Goal: Transaction & Acquisition: Purchase product/service

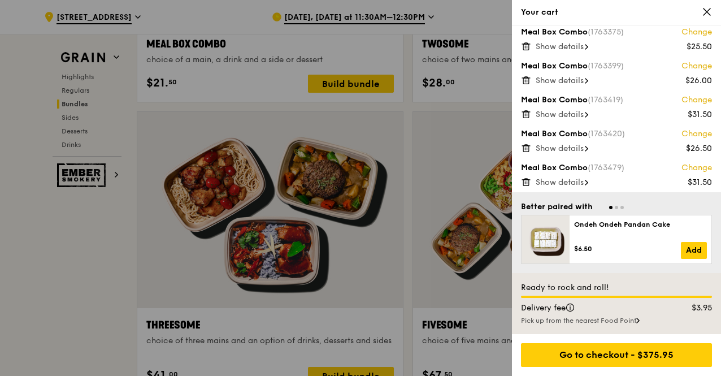
scroll to position [36, 0]
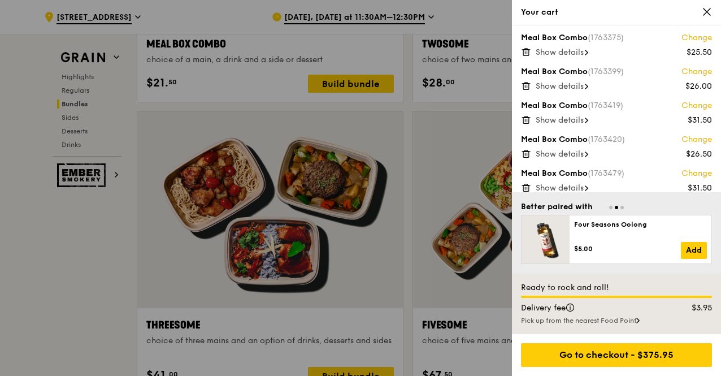
click at [99, 225] on div at bounding box center [360, 188] width 721 height 376
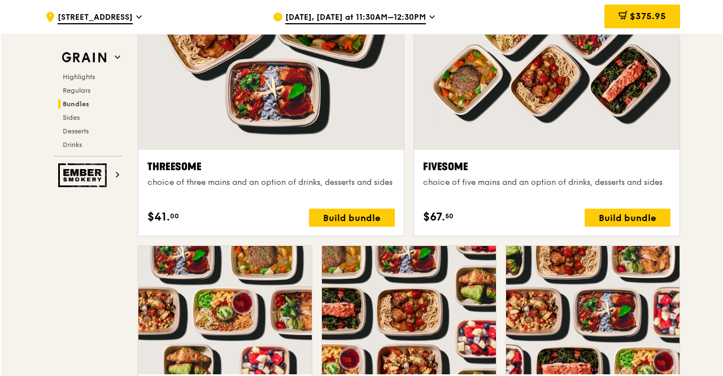
scroll to position [2076, 0]
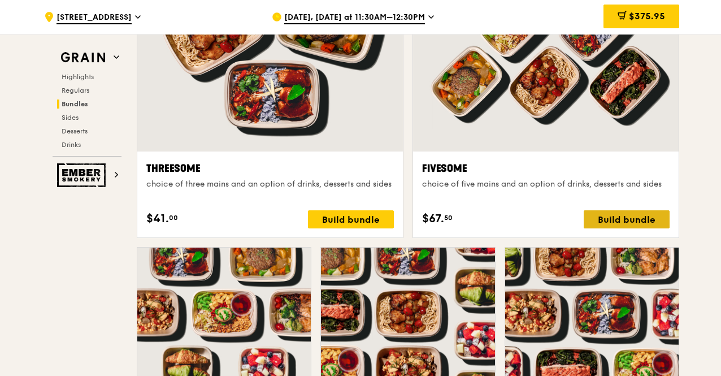
click at [636, 227] on div "Build bundle" at bounding box center [627, 219] width 86 height 18
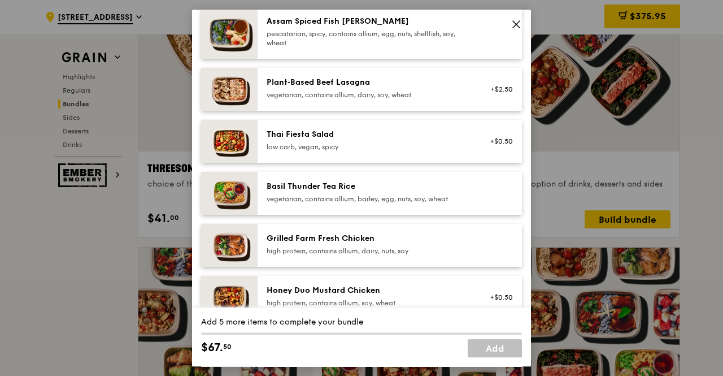
scroll to position [116, 0]
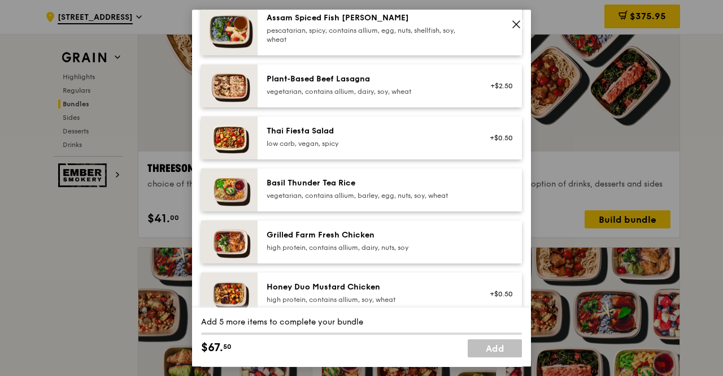
click at [476, 140] on div "+$0.50" at bounding box center [498, 137] width 44 height 25
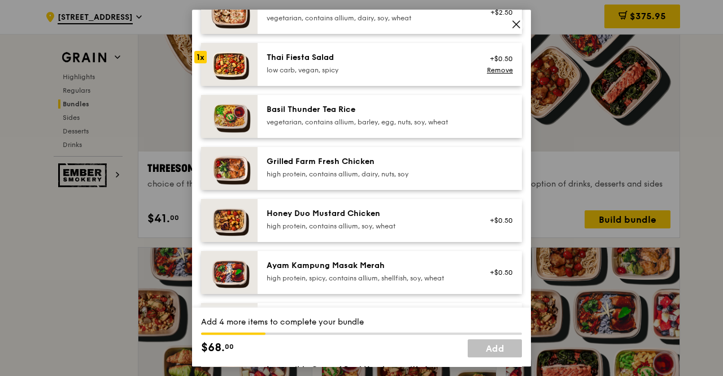
scroll to position [209, 0]
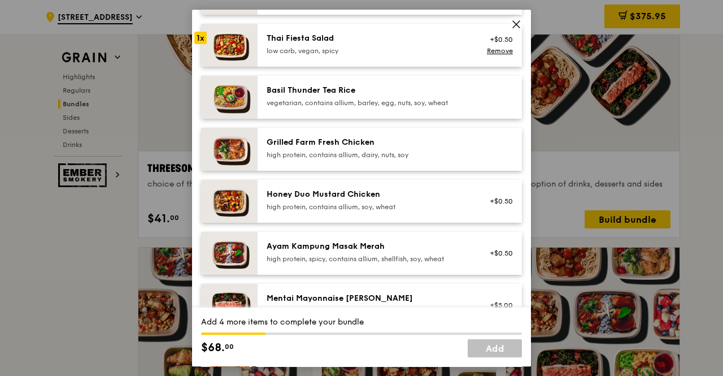
click at [454, 216] on div "Honey Duo Mustard Chicken high protein, contains allium, soy, wheat +$0.50" at bounding box center [390, 201] width 264 height 43
click at [421, 151] on div "high protein, contains allium, dairy, nuts, soy" at bounding box center [368, 154] width 203 height 9
click at [407, 258] on div "high protein, spicy, contains allium, shellfish, soy, wheat" at bounding box center [368, 258] width 203 height 9
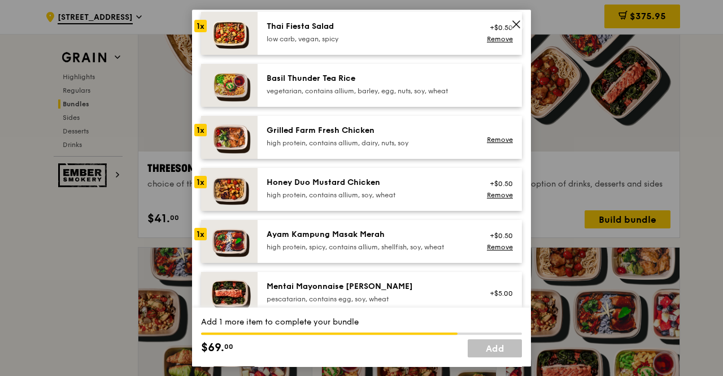
scroll to position [224, 0]
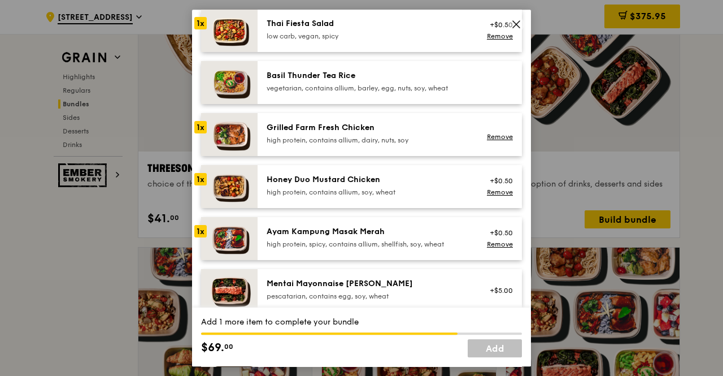
click at [384, 189] on div "high protein, contains allium, soy, wheat" at bounding box center [368, 192] width 203 height 9
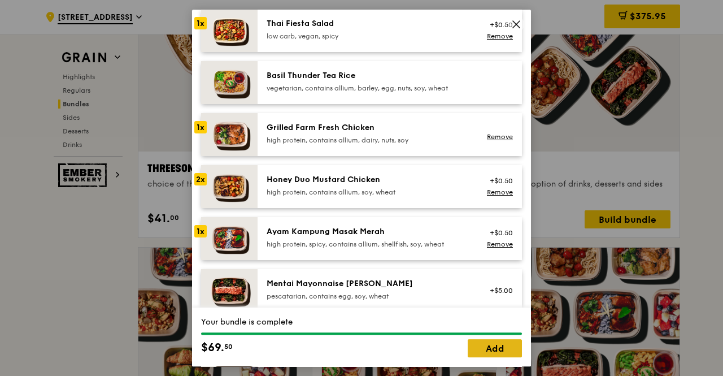
click at [498, 349] on link "Add" at bounding box center [495, 348] width 54 height 18
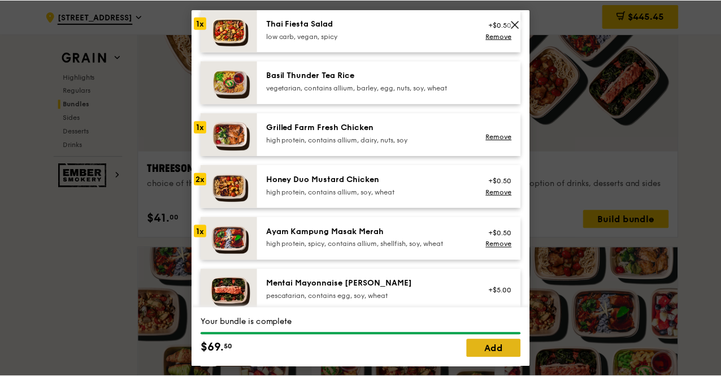
scroll to position [2076, 0]
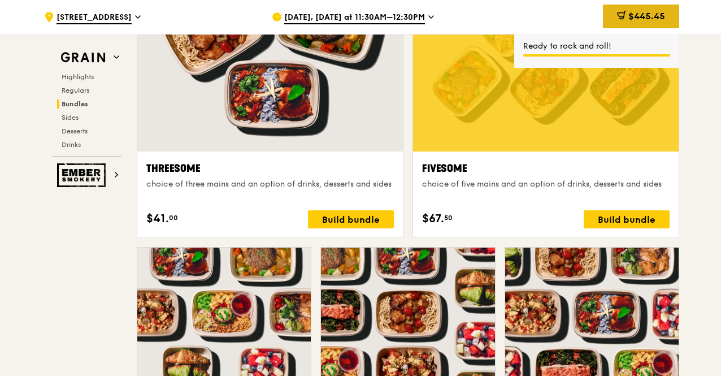
click at [631, 20] on span "$445.45" at bounding box center [646, 16] width 37 height 11
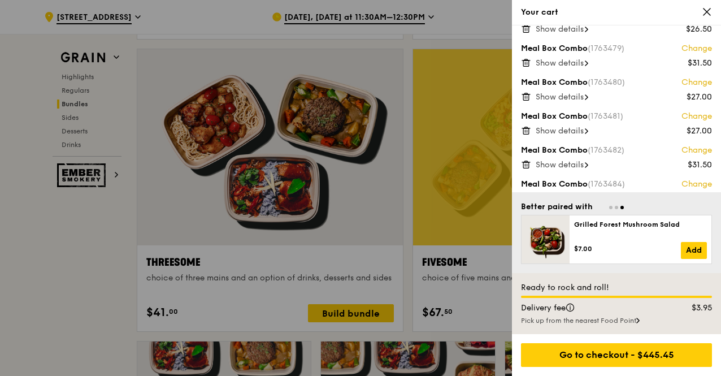
scroll to position [315, 0]
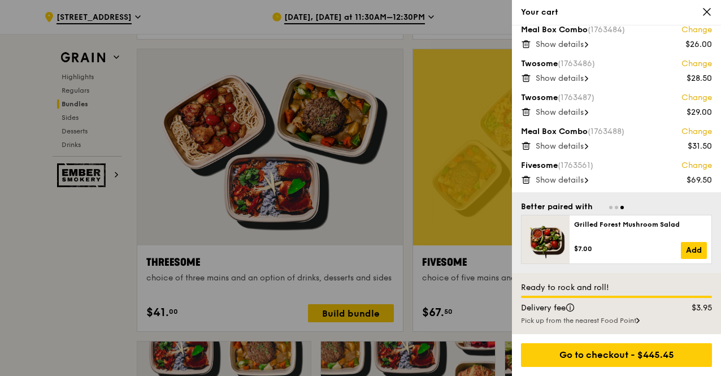
click at [568, 108] on span "Show details" at bounding box center [560, 112] width 48 height 10
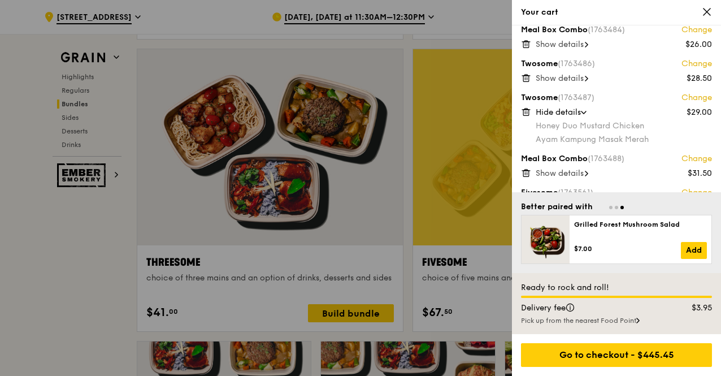
click at [568, 108] on span "Hide details" at bounding box center [558, 112] width 45 height 10
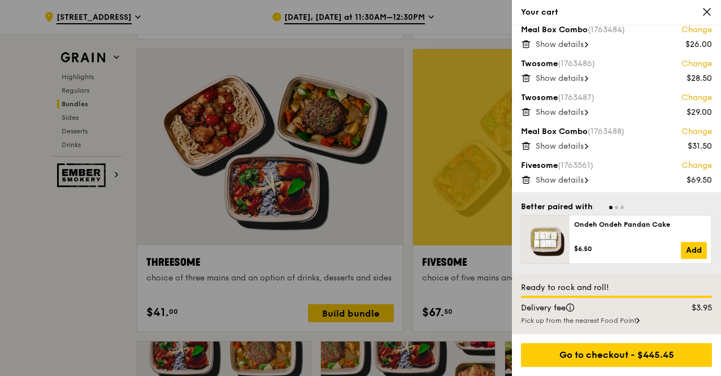
click at [573, 150] on div "Show details" at bounding box center [624, 146] width 176 height 11
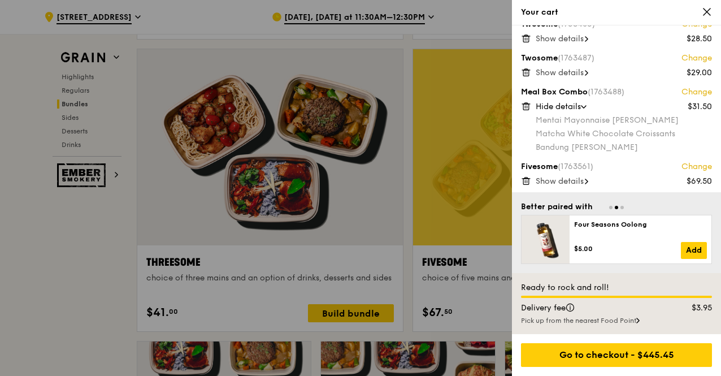
scroll to position [356, 0]
click at [566, 106] on span "Hide details" at bounding box center [558, 106] width 45 height 10
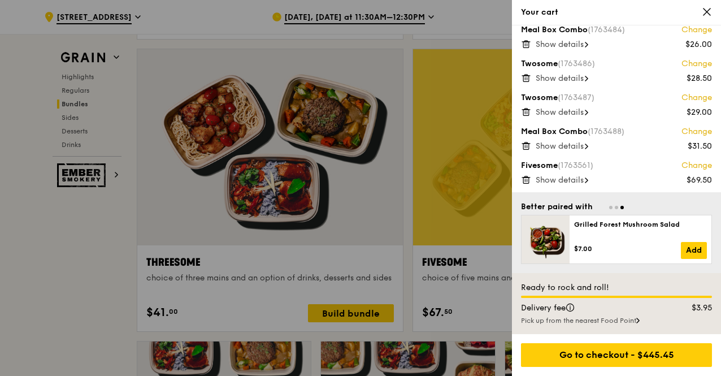
click at [566, 107] on div "Show details" at bounding box center [624, 112] width 176 height 11
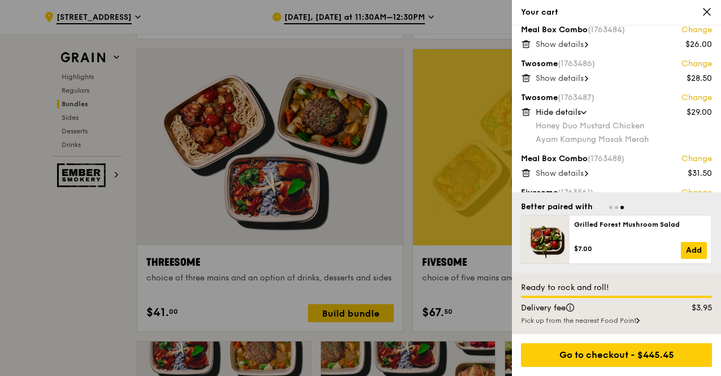
scroll to position [342, 0]
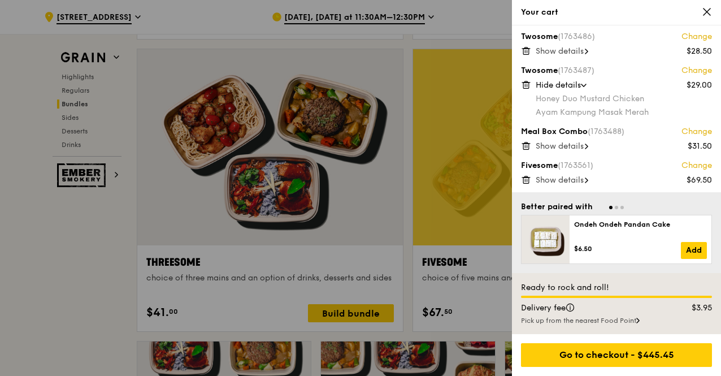
click at [550, 48] on span "Show details" at bounding box center [560, 51] width 48 height 10
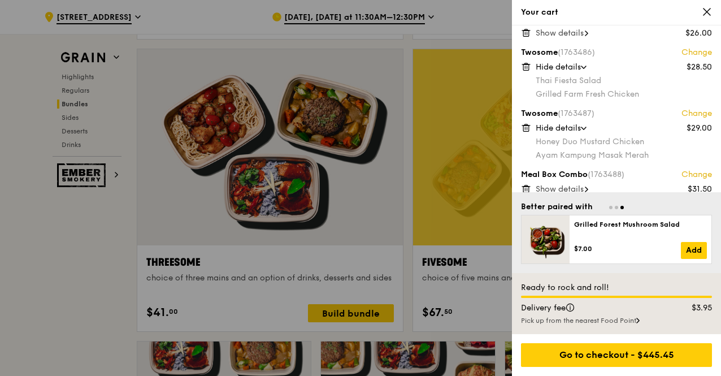
scroll to position [369, 0]
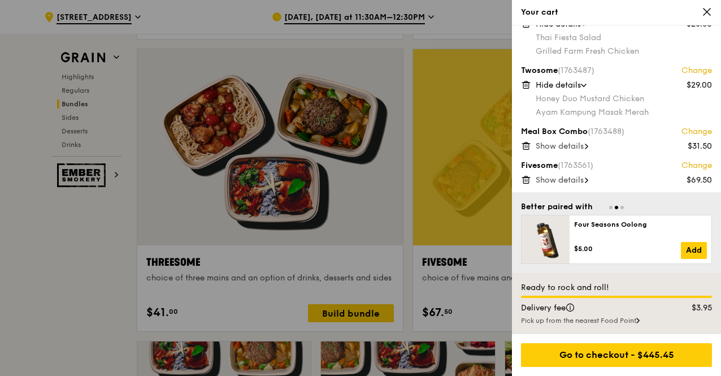
click at [549, 181] on span "Show details" at bounding box center [560, 180] width 48 height 10
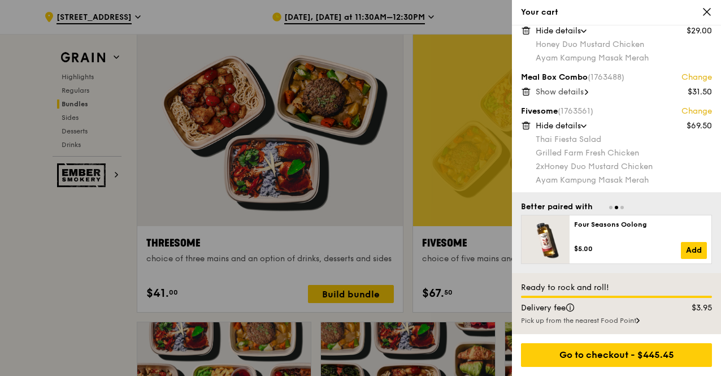
scroll to position [2002, 0]
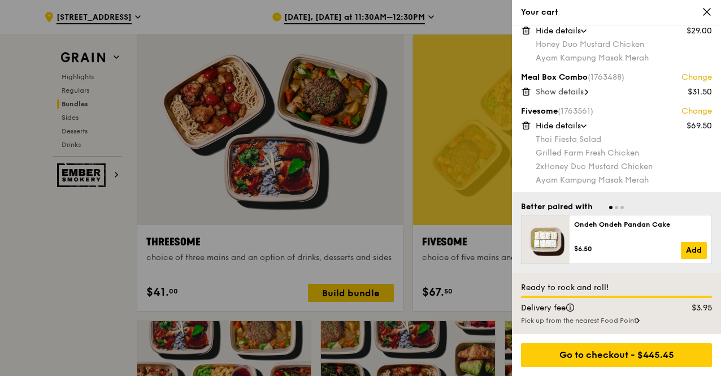
click at [545, 147] on div "Grilled Farm Fresh Chicken" at bounding box center [624, 152] width 176 height 11
click at [525, 123] on icon at bounding box center [525, 122] width 3 height 1
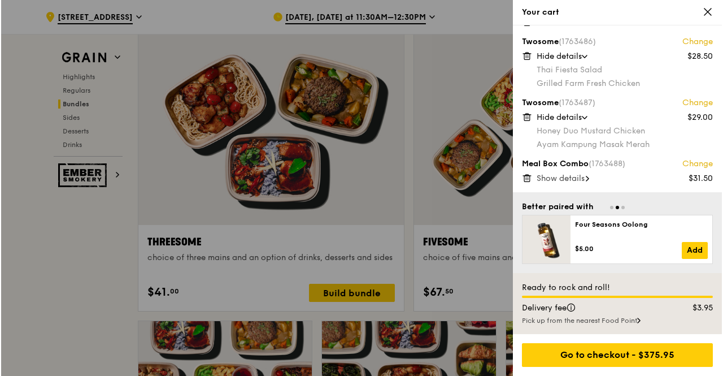
scroll to position [336, 0]
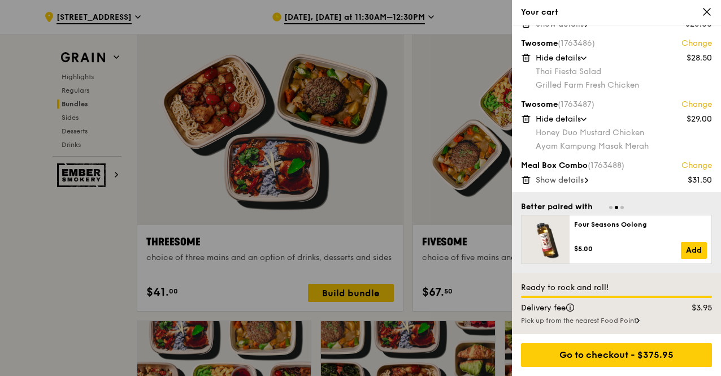
click at [471, 163] on div at bounding box center [360, 188] width 721 height 376
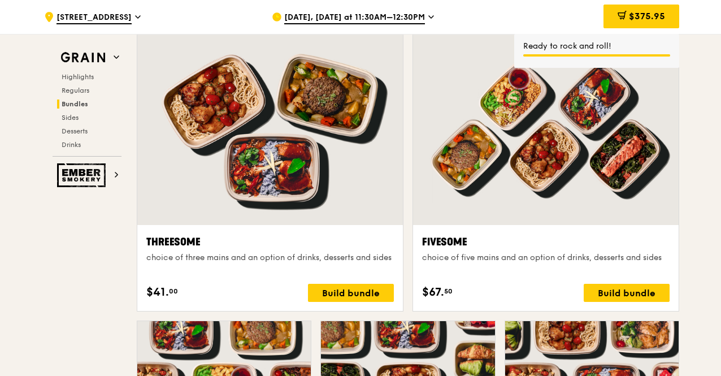
click at [471, 163] on div at bounding box center [546, 127] width 266 height 196
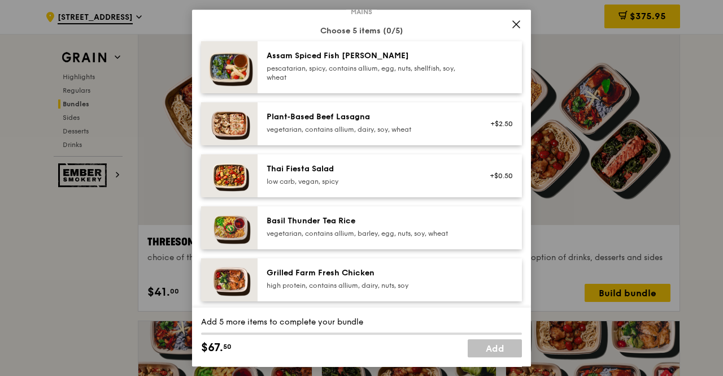
scroll to position [79, 0]
click at [393, 187] on div "Thai Fiesta Salad low carb, vegan, spicy +$0.50" at bounding box center [390, 175] width 264 height 43
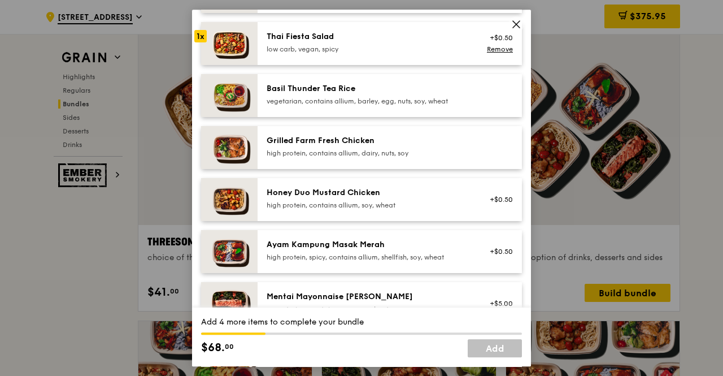
scroll to position [212, 0]
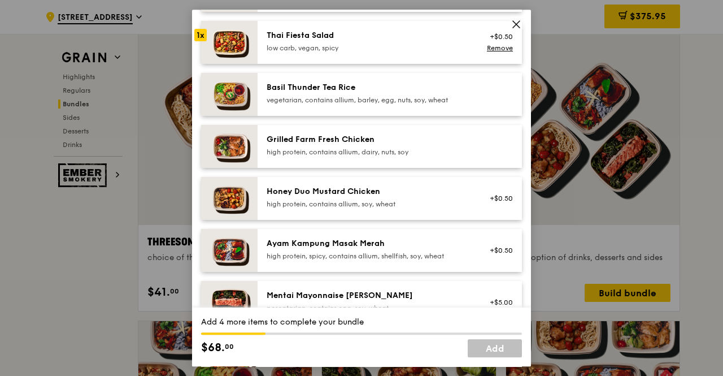
click at [358, 152] on div "high protein, contains allium, dairy, nuts, soy" at bounding box center [368, 151] width 203 height 9
click at [364, 193] on div "Honey Duo Mustard Chicken" at bounding box center [368, 191] width 203 height 11
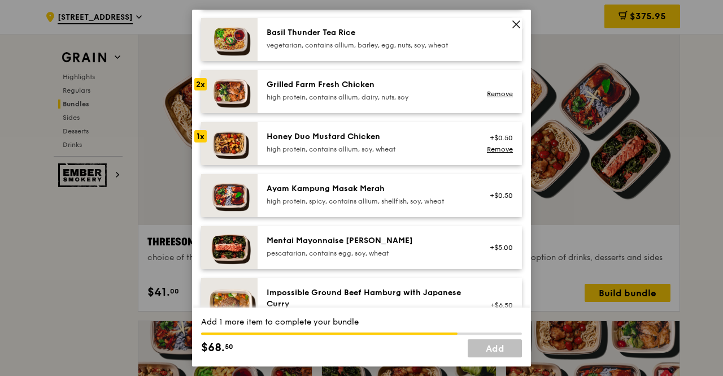
scroll to position [273, 0]
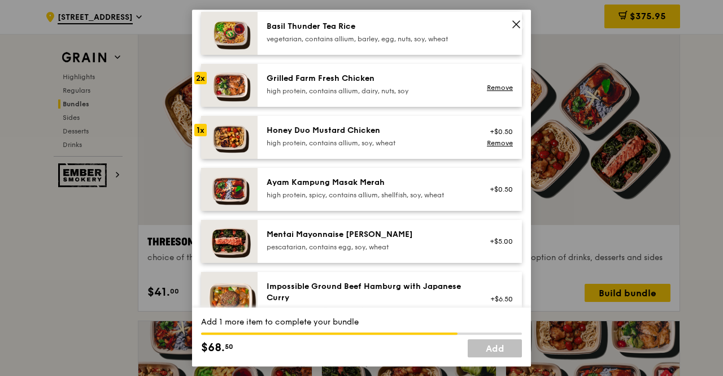
click at [364, 193] on div "high protein, spicy, contains allium, shellfish, soy, wheat" at bounding box center [368, 194] width 203 height 9
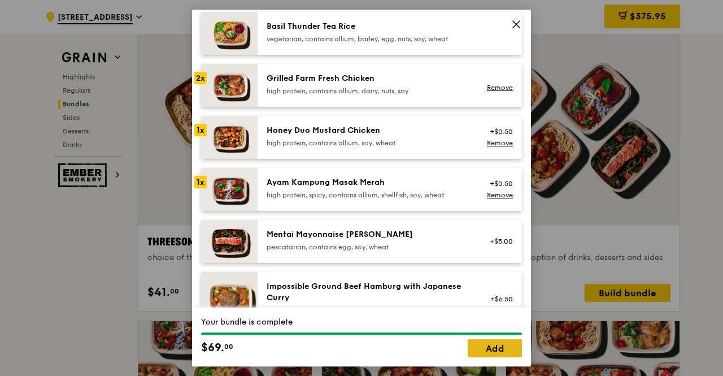
click at [478, 342] on link "Add" at bounding box center [495, 348] width 54 height 18
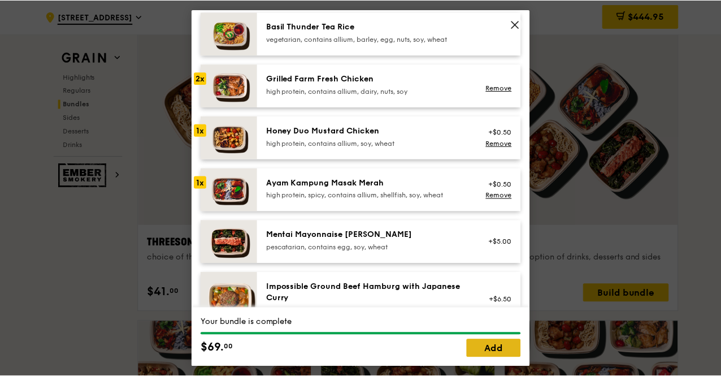
scroll to position [2002, 0]
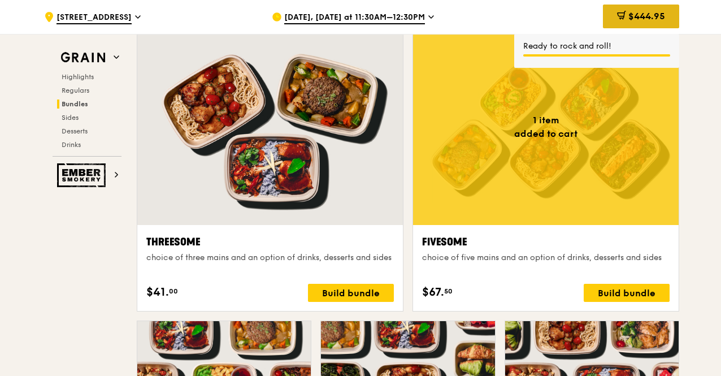
click at [641, 11] on span "$444.95" at bounding box center [646, 16] width 37 height 11
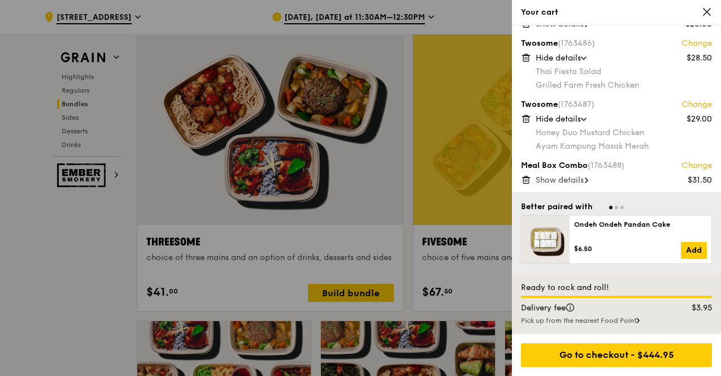
click at [522, 117] on icon at bounding box center [526, 119] width 10 height 10
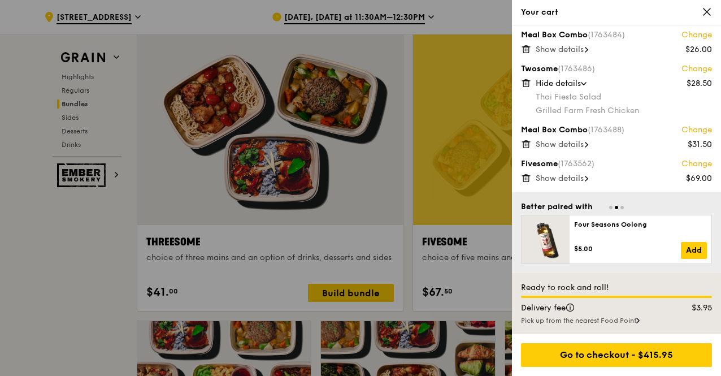
scroll to position [308, 0]
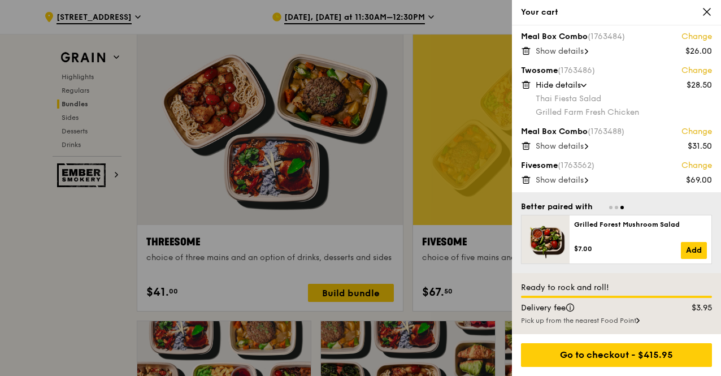
click at [523, 85] on icon at bounding box center [526, 85] width 6 height 6
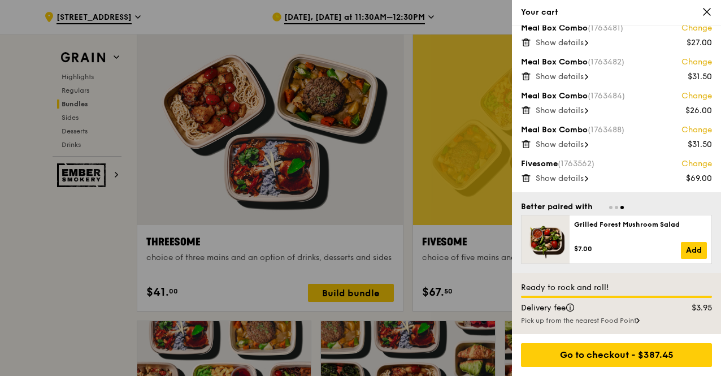
scroll to position [247, 0]
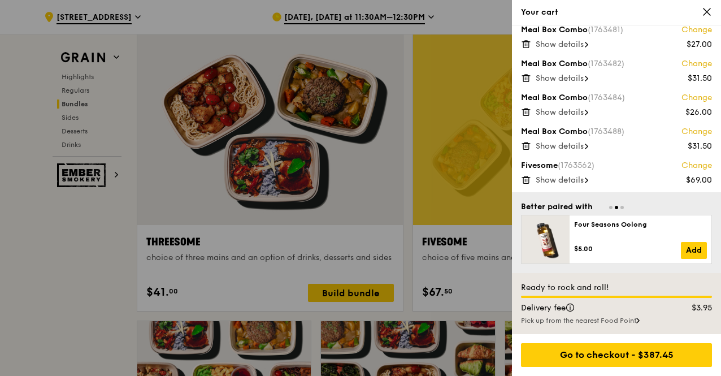
click at [575, 180] on span "Show details" at bounding box center [560, 180] width 48 height 10
